Goal: Information Seeking & Learning: Learn about a topic

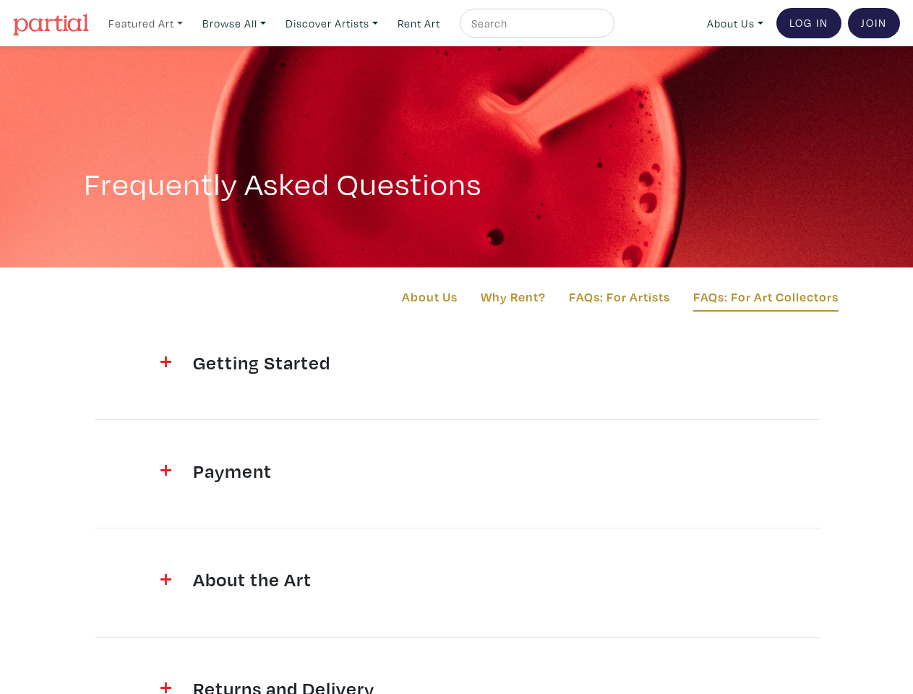
click at [147, 22] on link "Featured Art" at bounding box center [145, 24] width 87 height 30
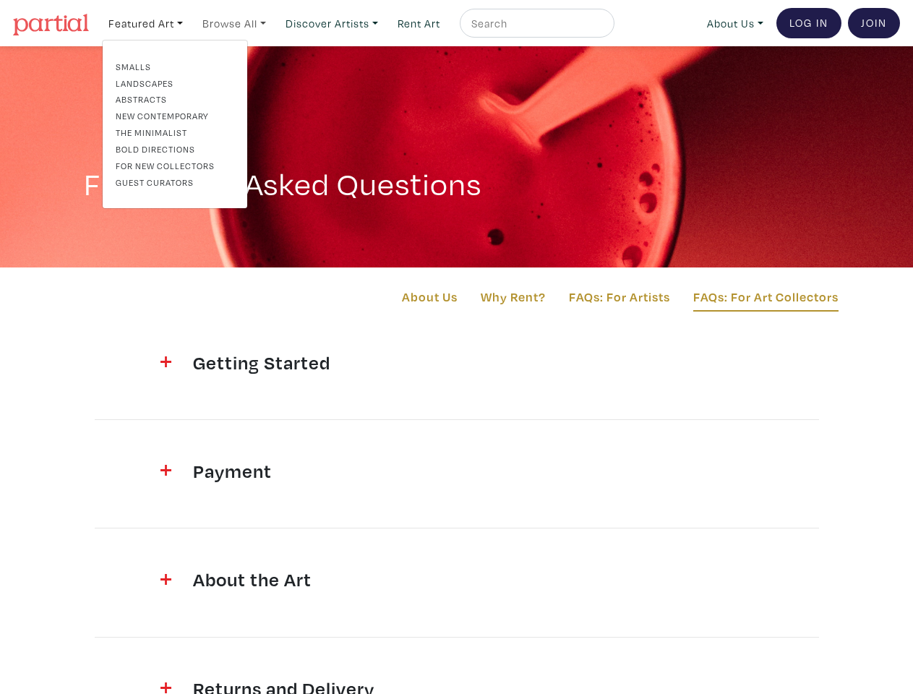
click at [239, 22] on link "Browse All" at bounding box center [234, 24] width 77 height 30
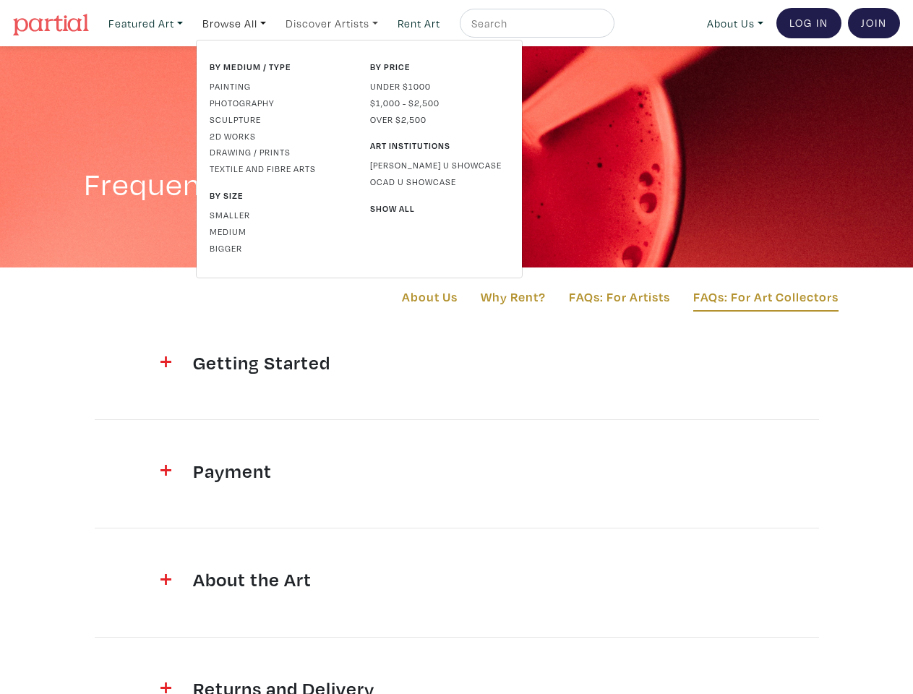
click at [339, 22] on link "Discover Artists" at bounding box center [332, 24] width 106 height 30
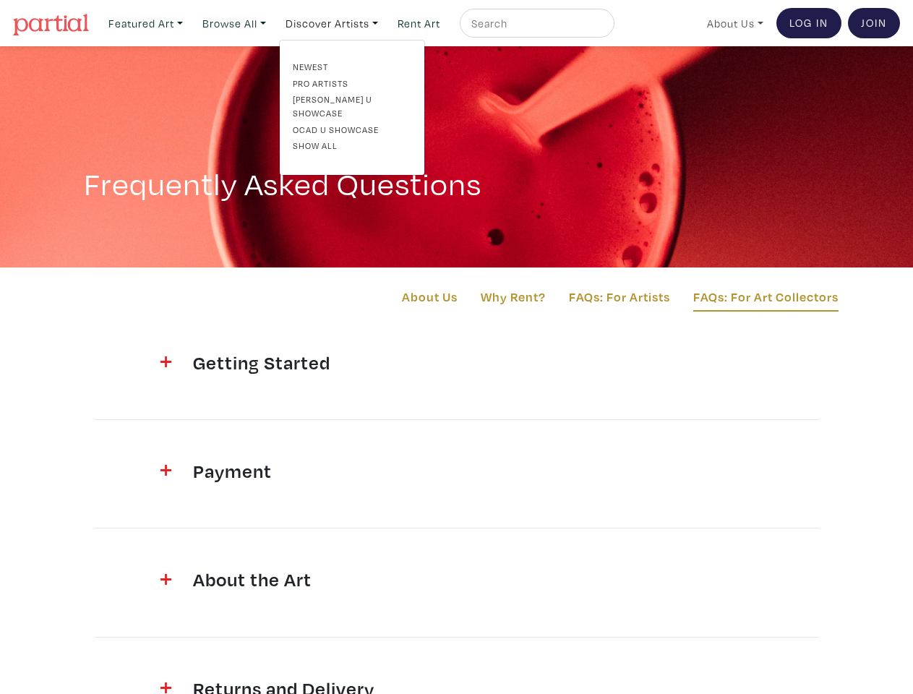
click at [733, 22] on link "About Us" at bounding box center [735, 24] width 69 height 30
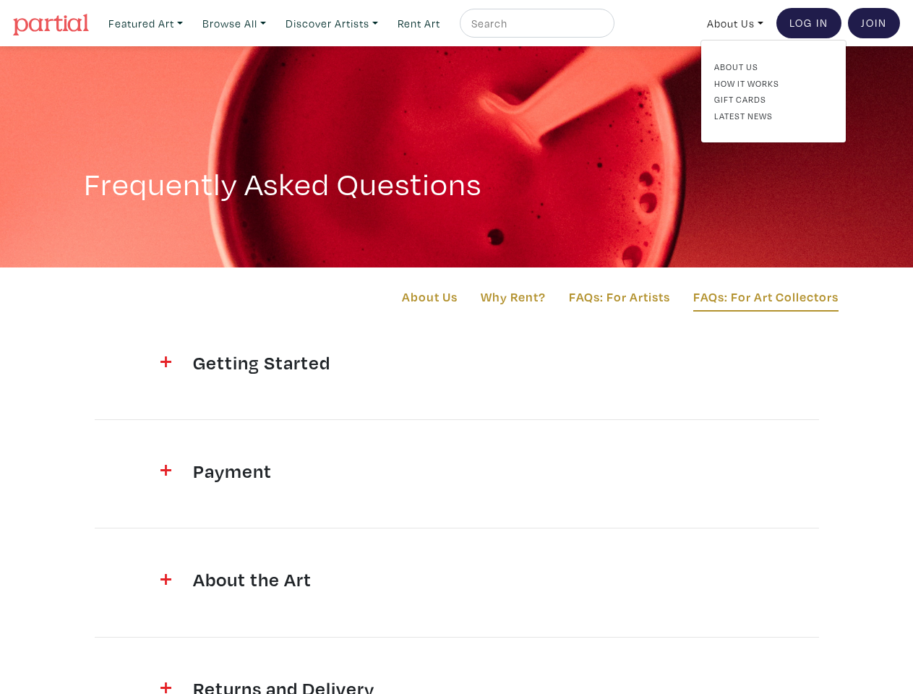
click at [457, 364] on h4 "Getting Started" at bounding box center [457, 362] width 528 height 23
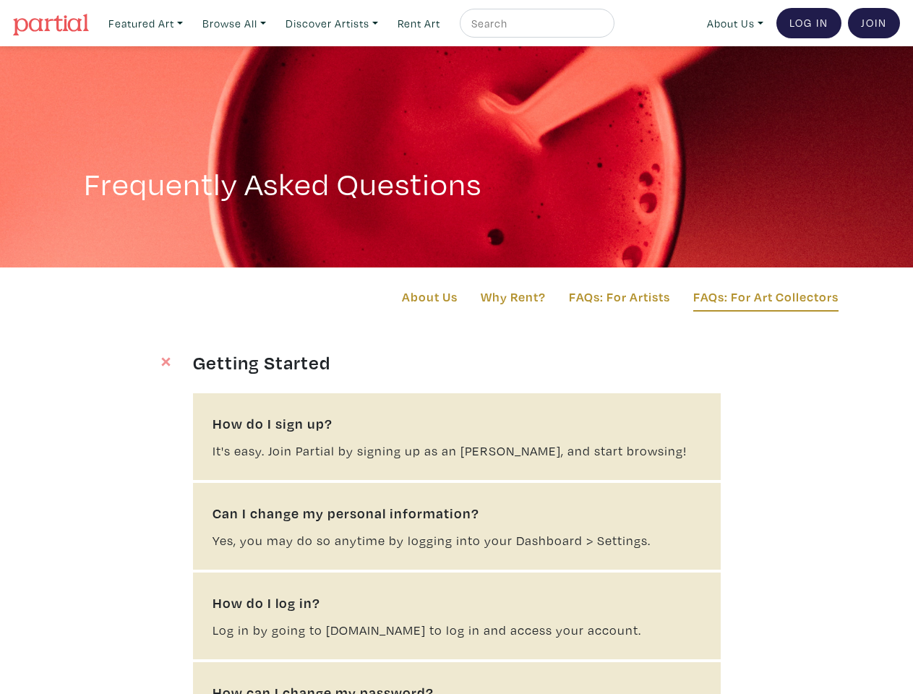
click at [457, 581] on div "How do I log in? Log in by going to partial.gallery to log in and access your a…" at bounding box center [457, 616] width 528 height 87
click at [457, 685] on b "How can I change my password?" at bounding box center [457, 693] width 489 height 22
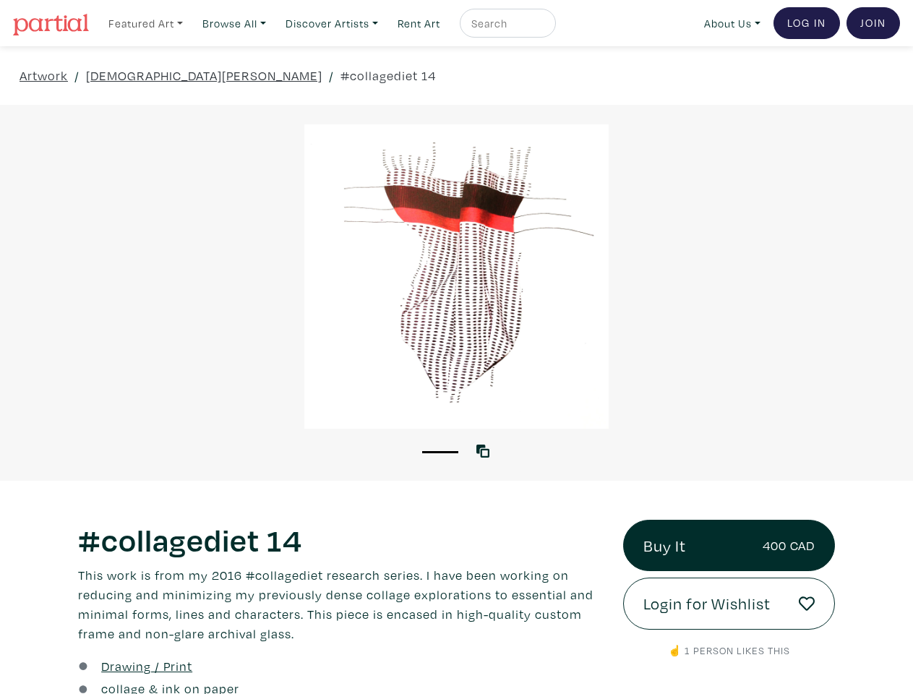
click at [147, 22] on link "Featured Art" at bounding box center [145, 24] width 87 height 30
click at [239, 22] on link "Browse All" at bounding box center [234, 24] width 77 height 30
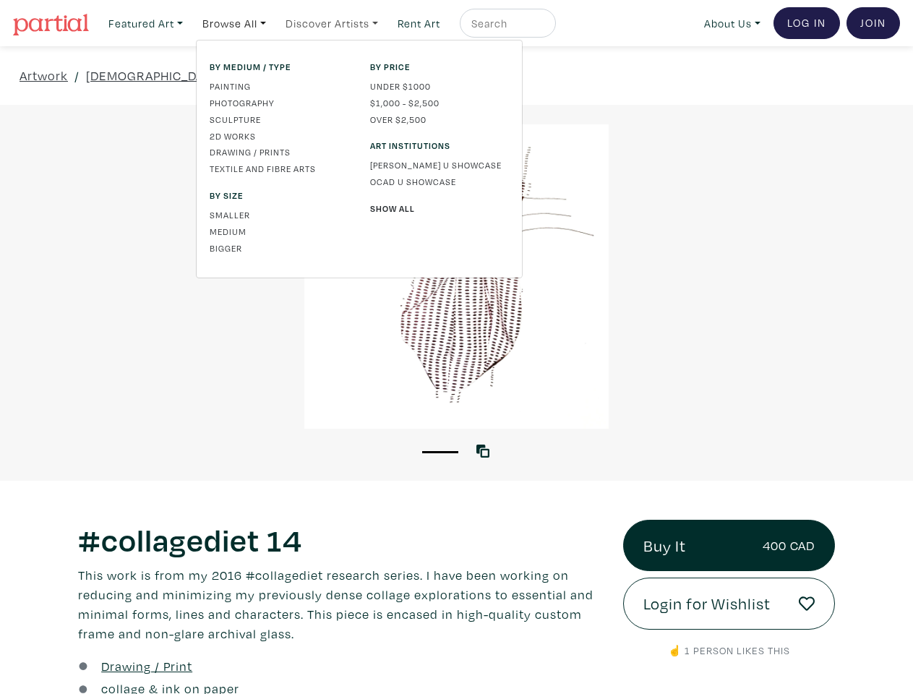
click at [339, 22] on link "Discover Artists" at bounding box center [332, 24] width 106 height 30
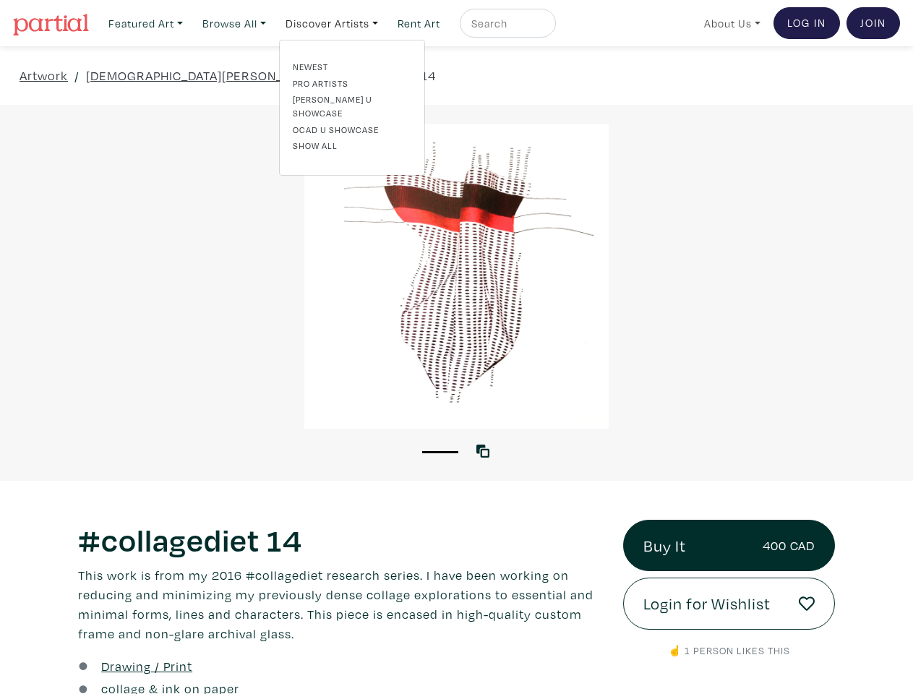
click at [730, 22] on link "About Us" at bounding box center [732, 24] width 69 height 30
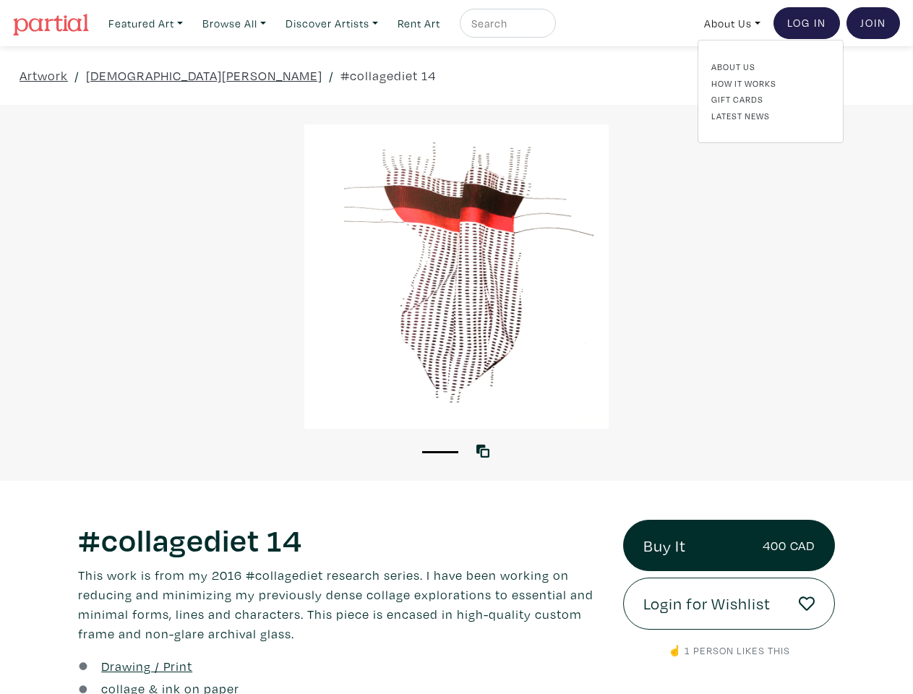
click at [440, 451] on button "1" at bounding box center [440, 452] width 36 height 2
click at [486, 450] on icon at bounding box center [483, 451] width 13 height 13
